Goal: Information Seeking & Learning: Learn about a topic

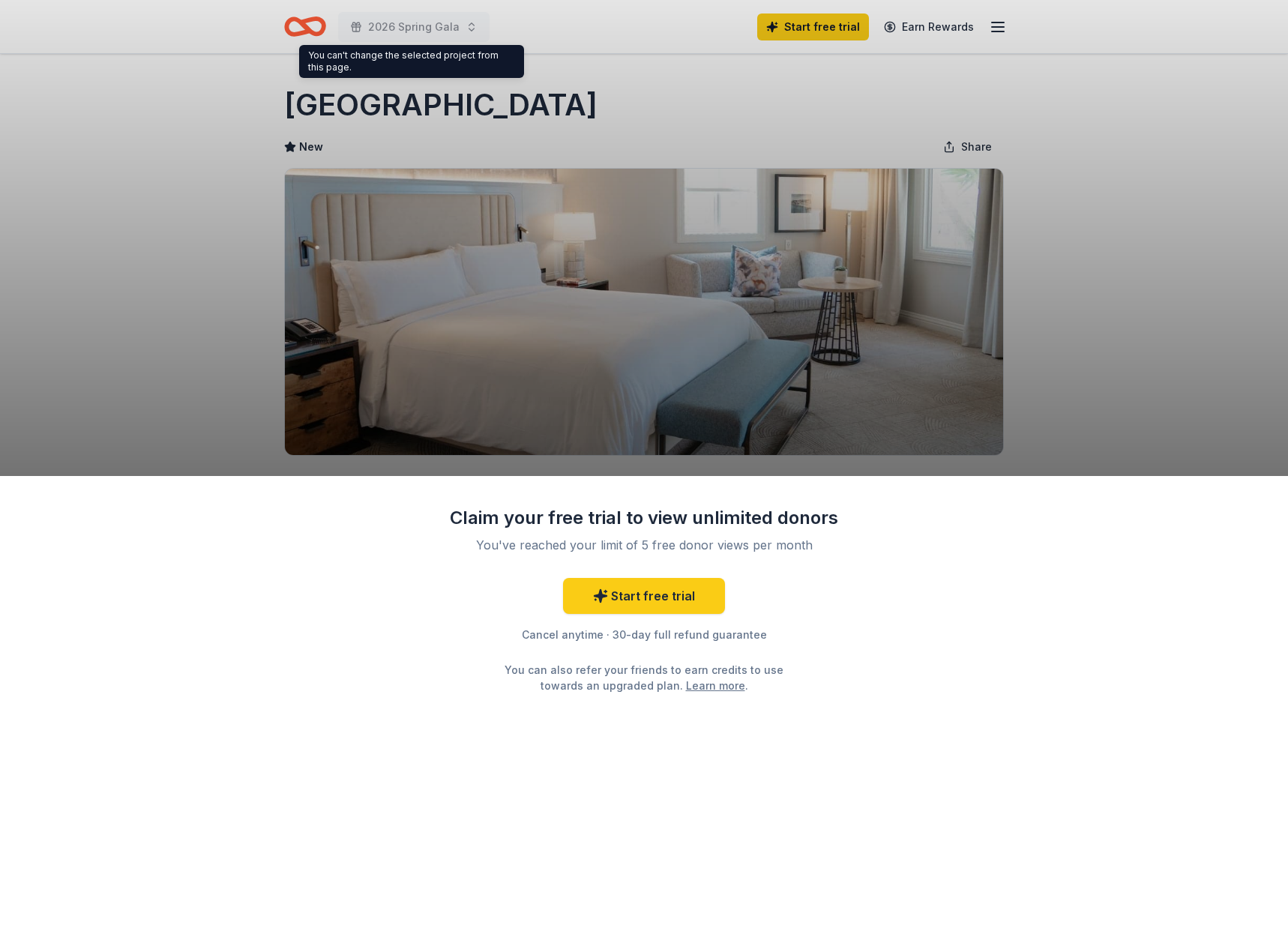
click at [1074, 360] on div "Claim your free trial to view unlimited donors You've reached your limit of 5 f…" at bounding box center [644, 476] width 1288 height 952
click at [1164, 134] on div "Claim your free trial to view unlimited donors You've reached your limit of 5 f…" at bounding box center [644, 476] width 1288 height 952
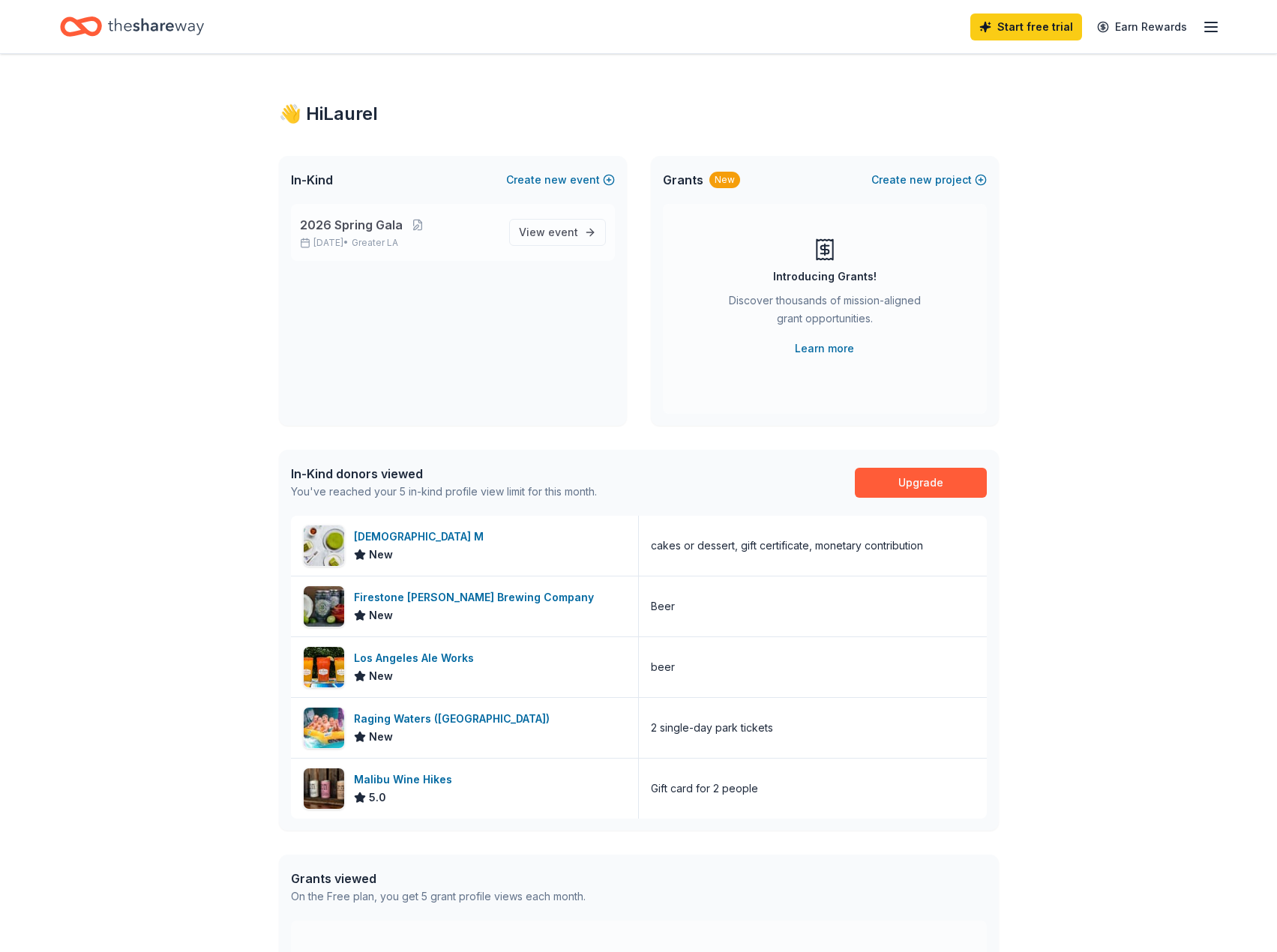
click at [449, 227] on p "2026 Spring Gala" at bounding box center [399, 224] width 197 height 18
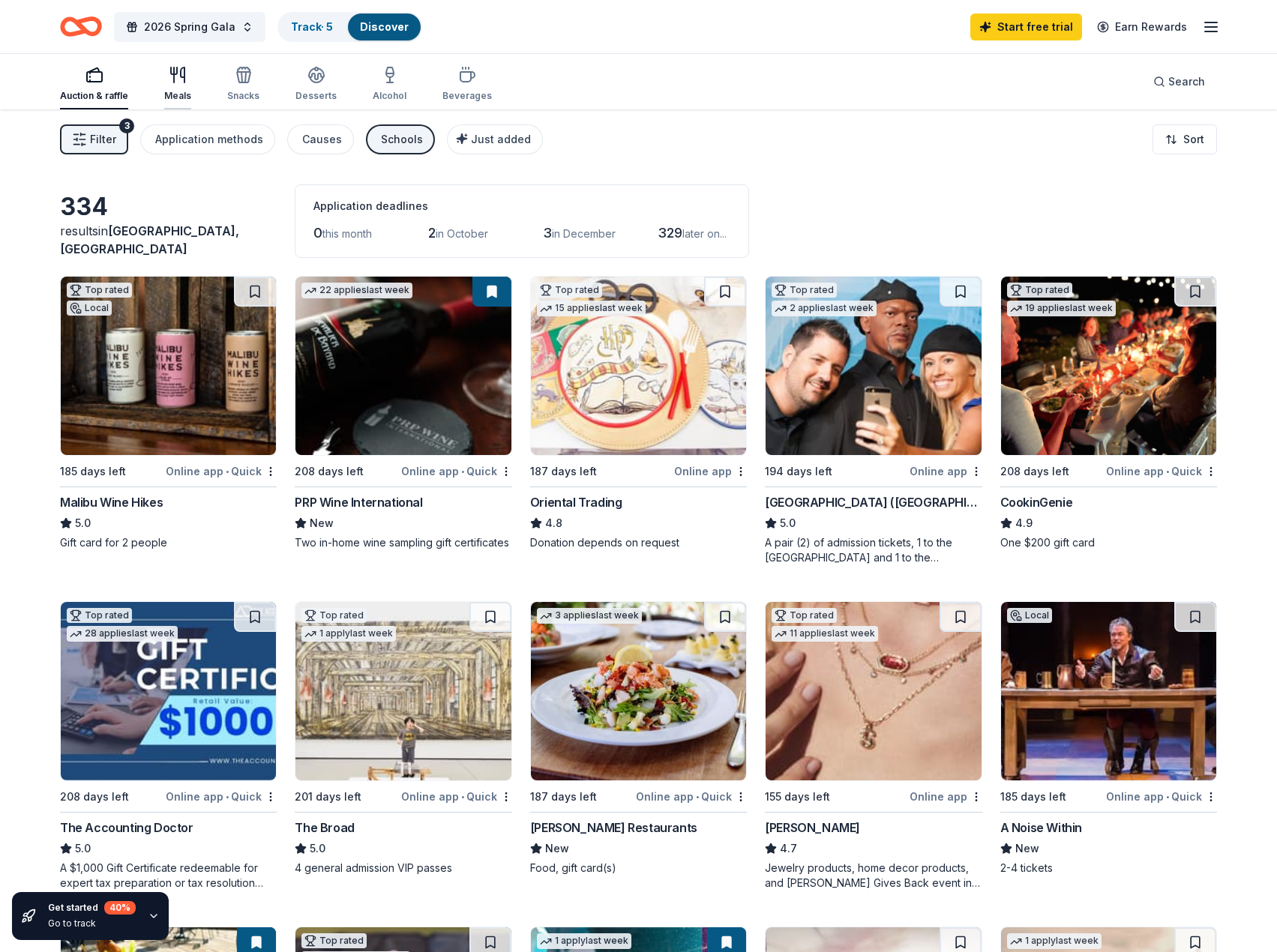
click at [171, 74] on icon "button" at bounding box center [174, 71] width 6 height 7
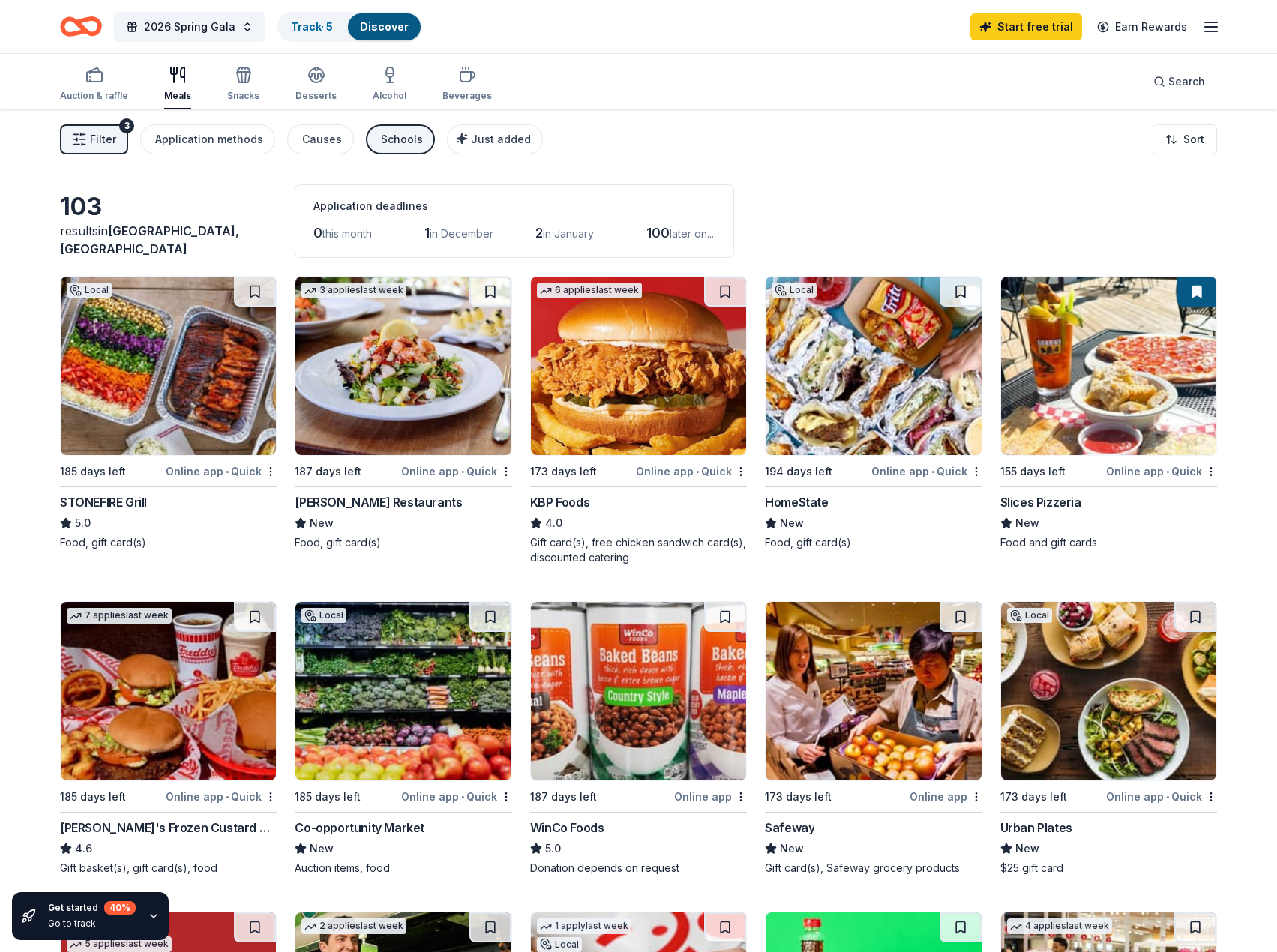
click at [381, 140] on div "Schools" at bounding box center [402, 139] width 42 height 18
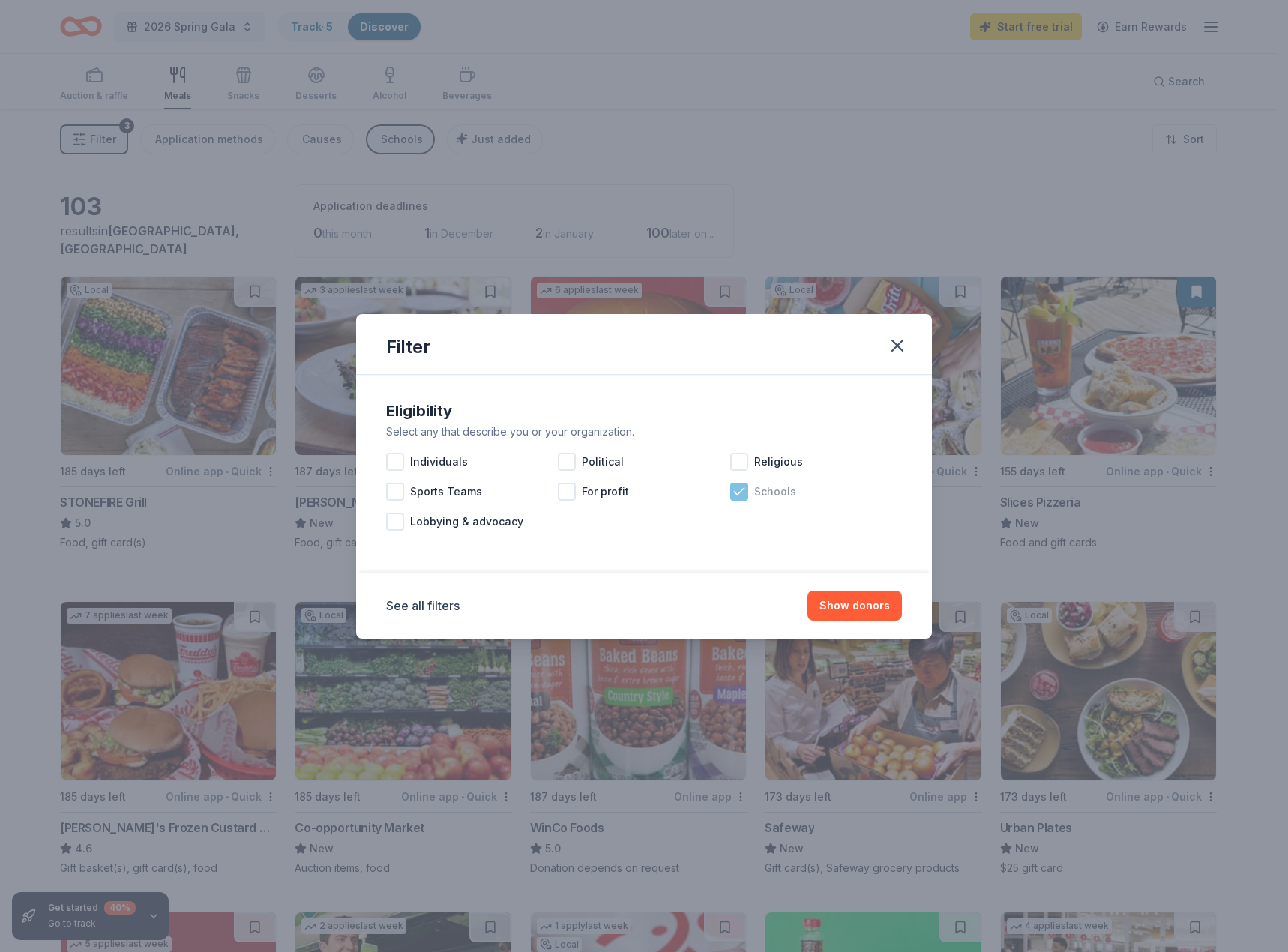
click at [737, 491] on icon at bounding box center [738, 491] width 15 height 15
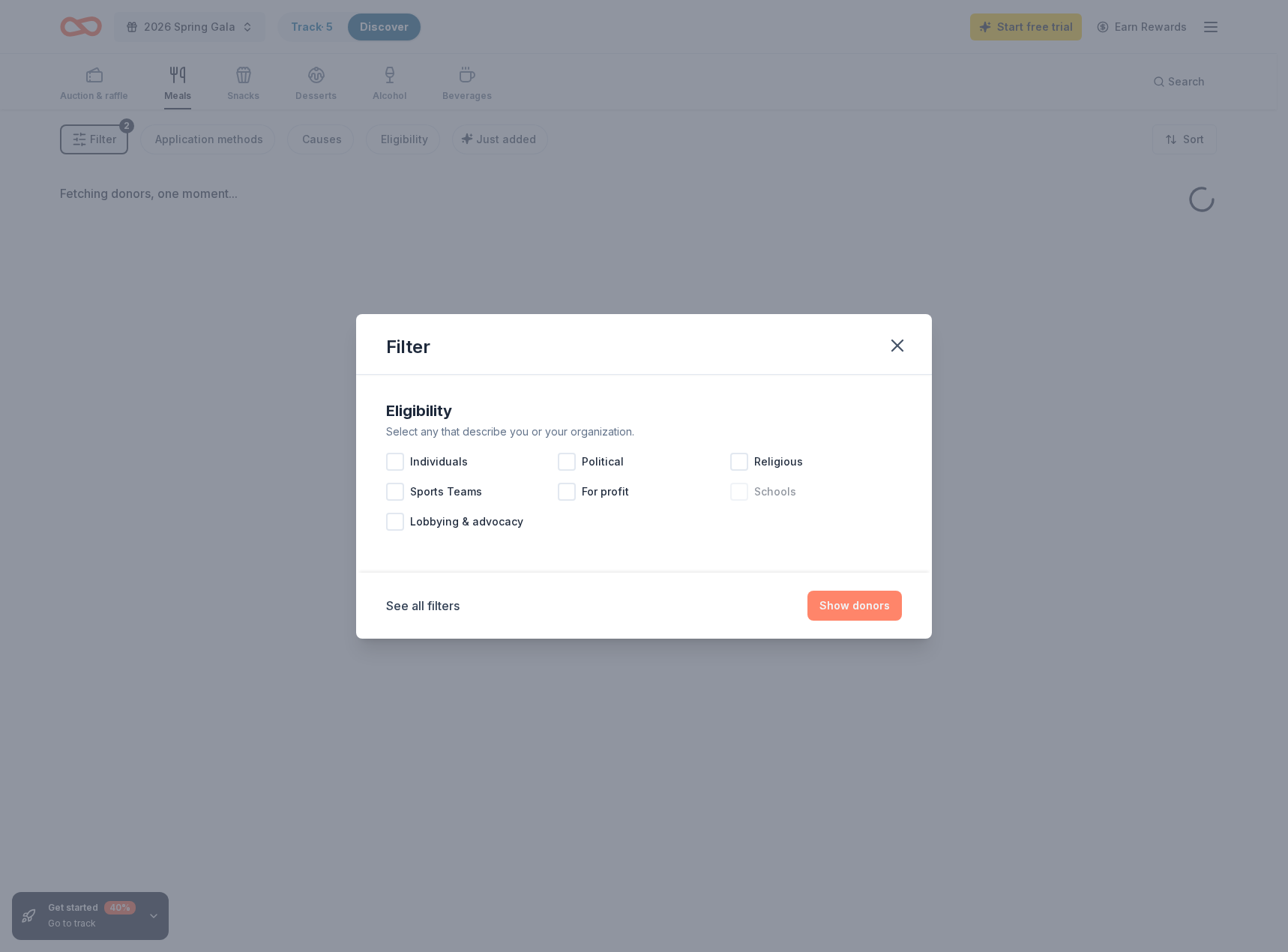
click at [850, 613] on button "Show donors" at bounding box center [854, 606] width 94 height 30
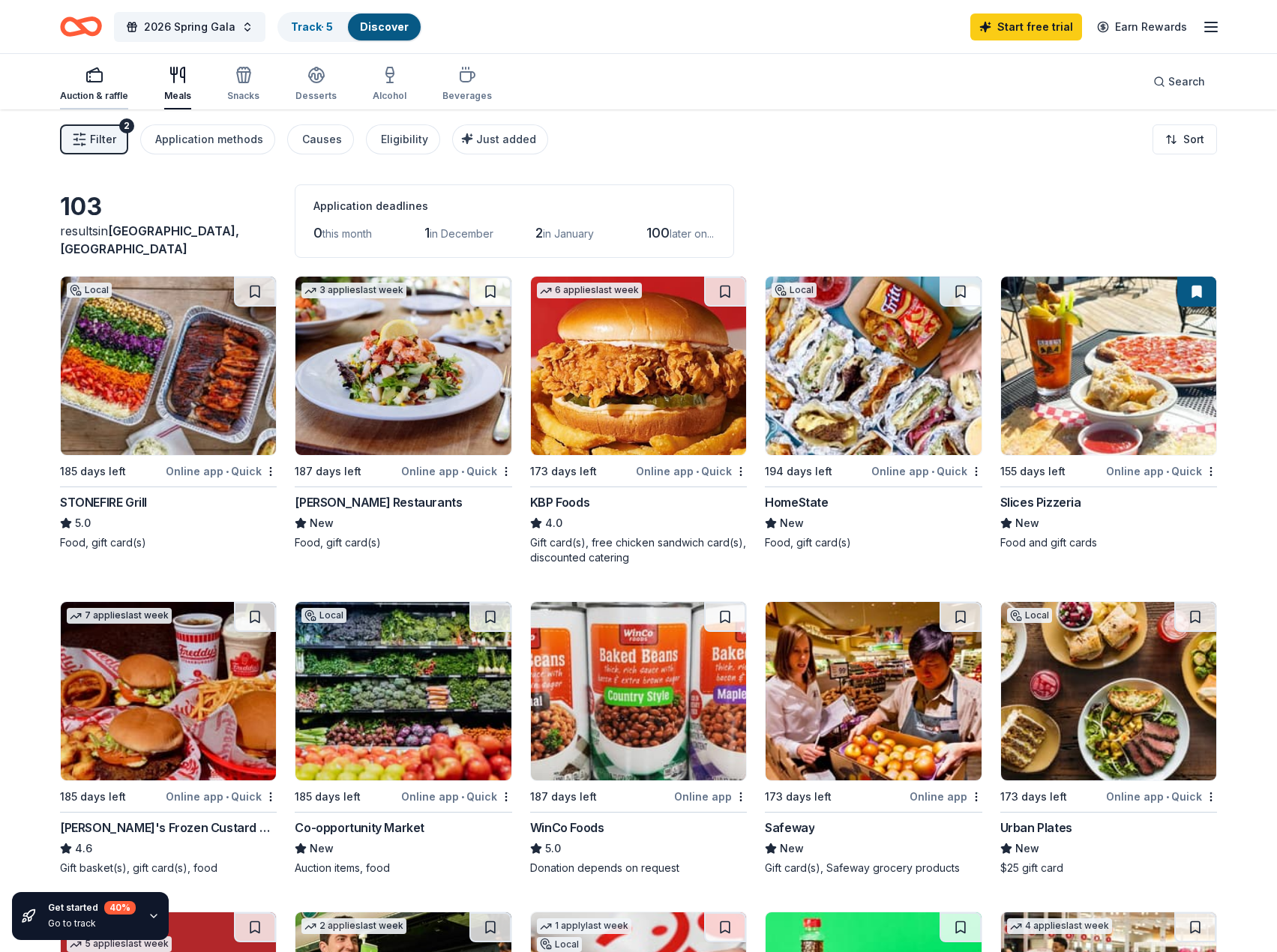
click at [84, 86] on div "Auction & raffle" at bounding box center [94, 84] width 68 height 36
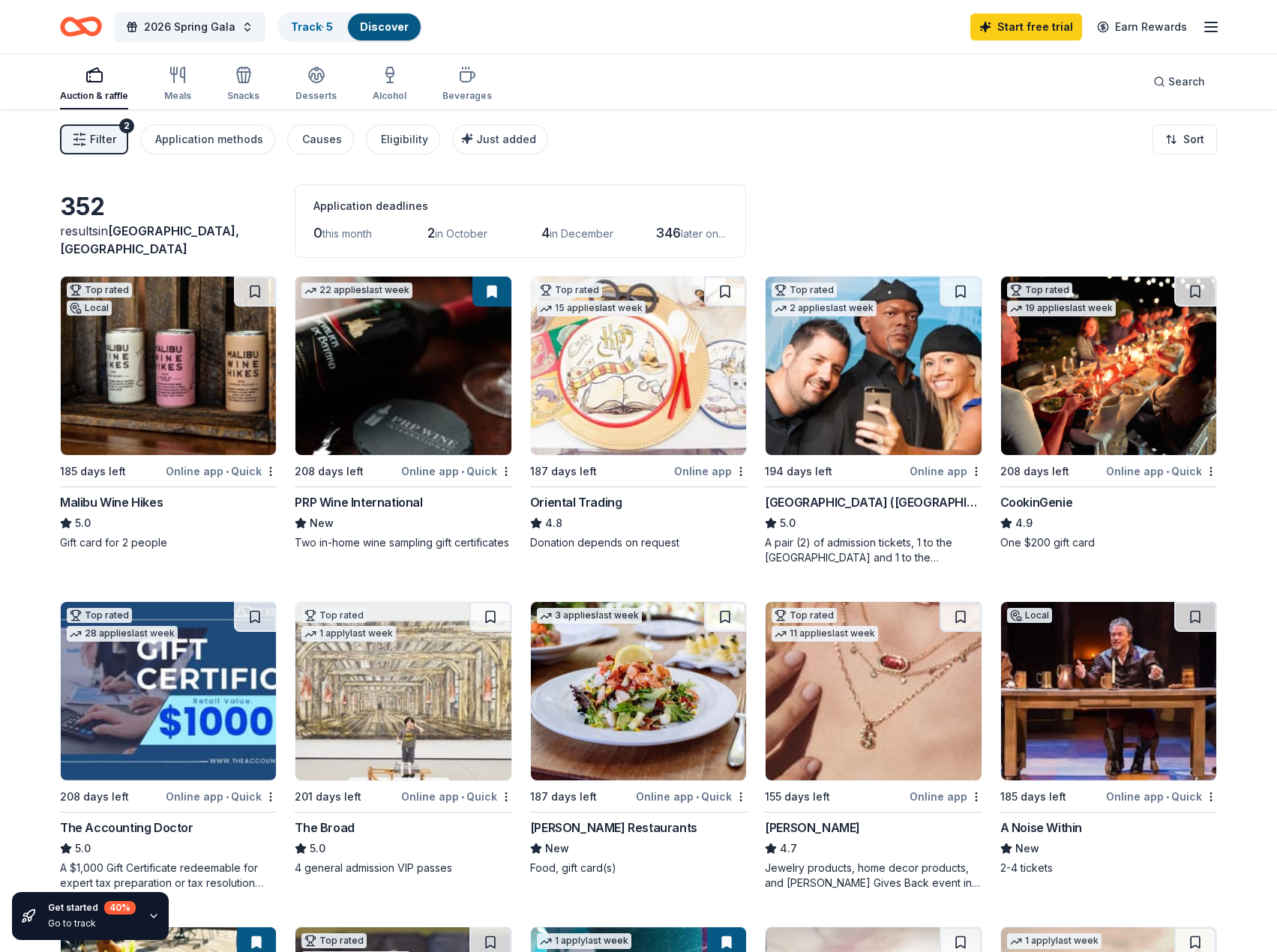
click at [78, 145] on line "button" at bounding box center [77, 145] width 6 height 0
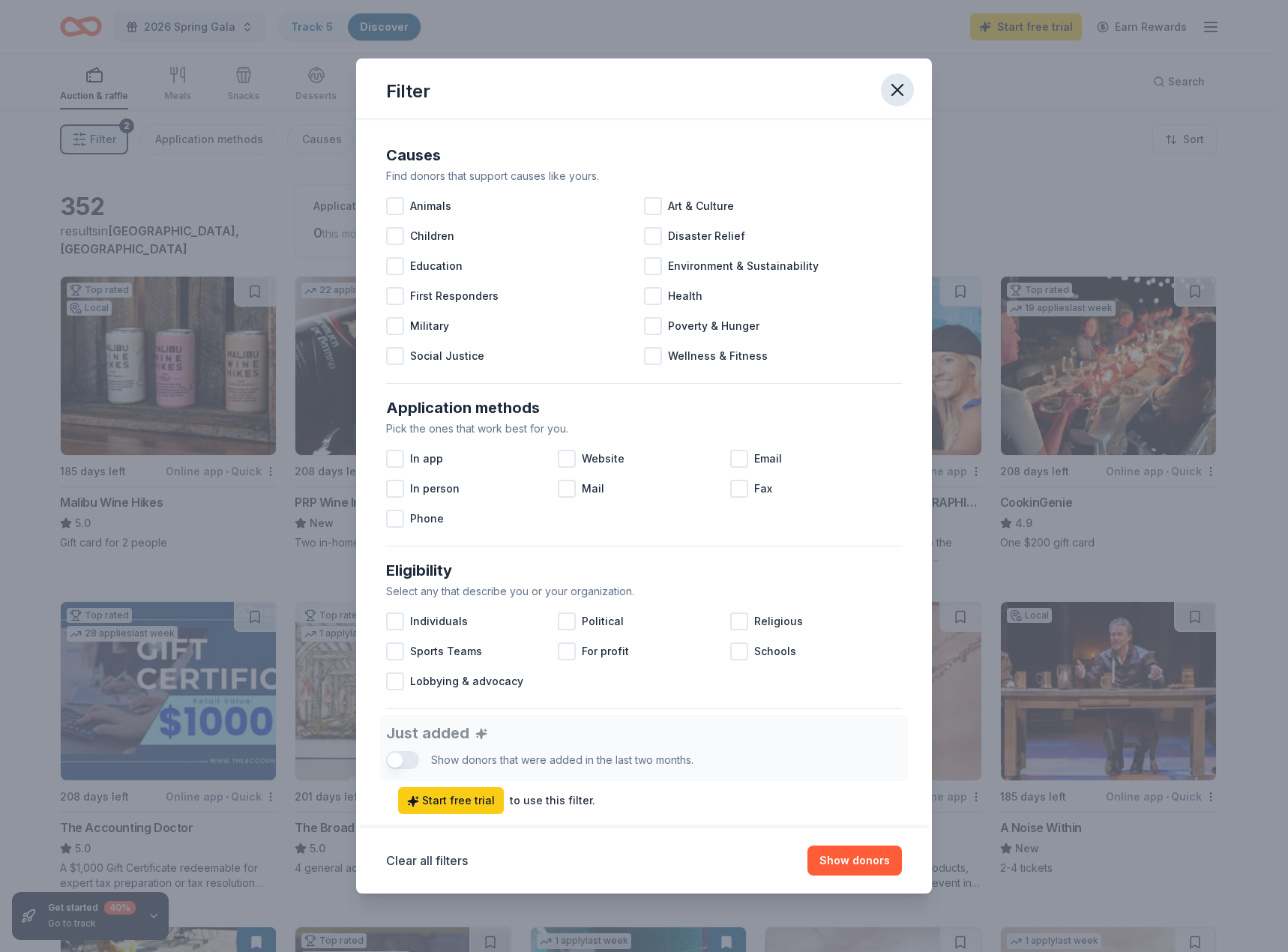
click at [897, 88] on icon "button" at bounding box center [897, 90] width 21 height 21
